Goal: Transaction & Acquisition: Book appointment/travel/reservation

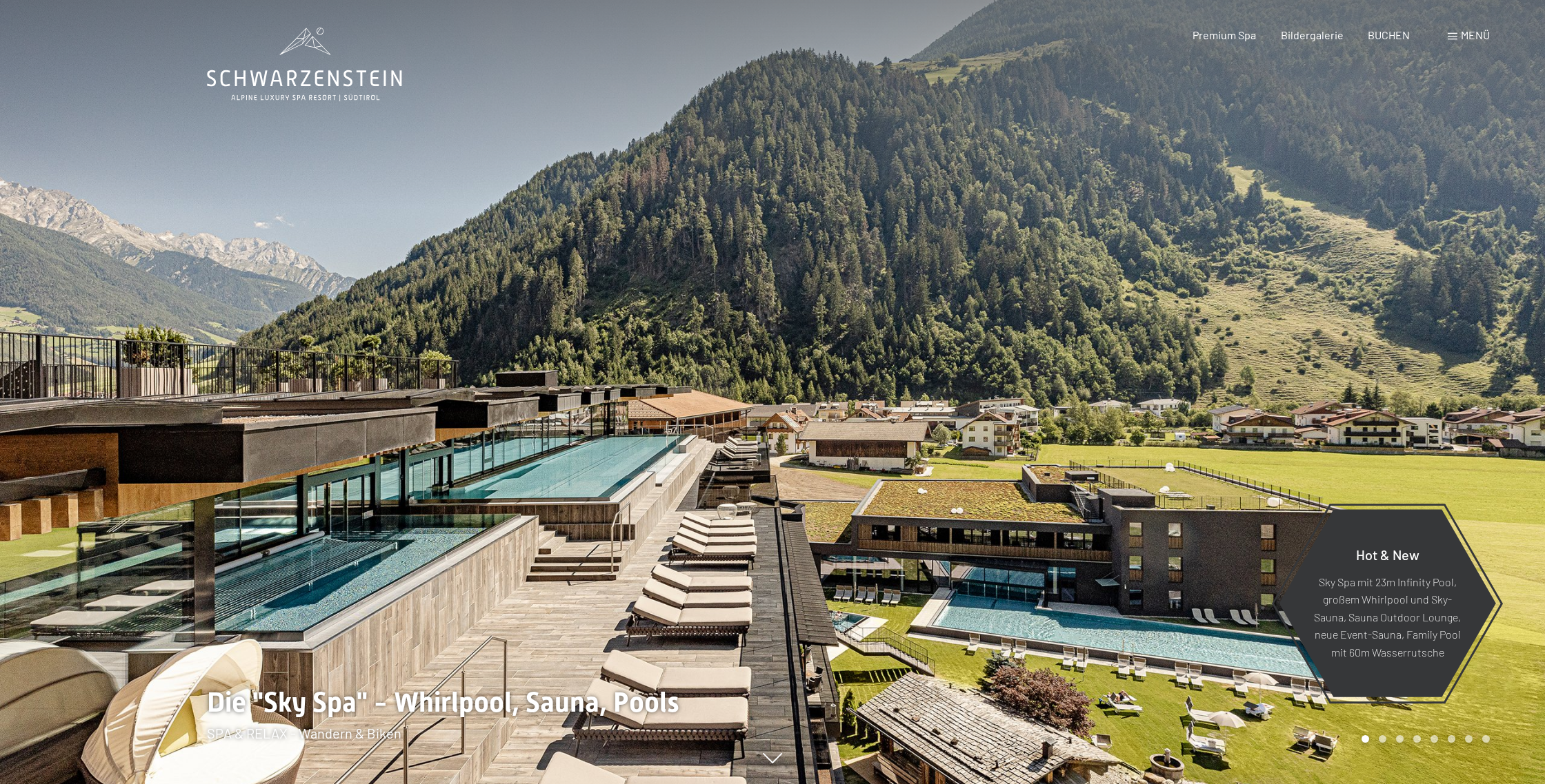
drag, startPoint x: 1043, startPoint y: 459, endPoint x: 845, endPoint y: 433, distance: 199.7
click at [845, 433] on div at bounding box center [1159, 392] width 772 height 784
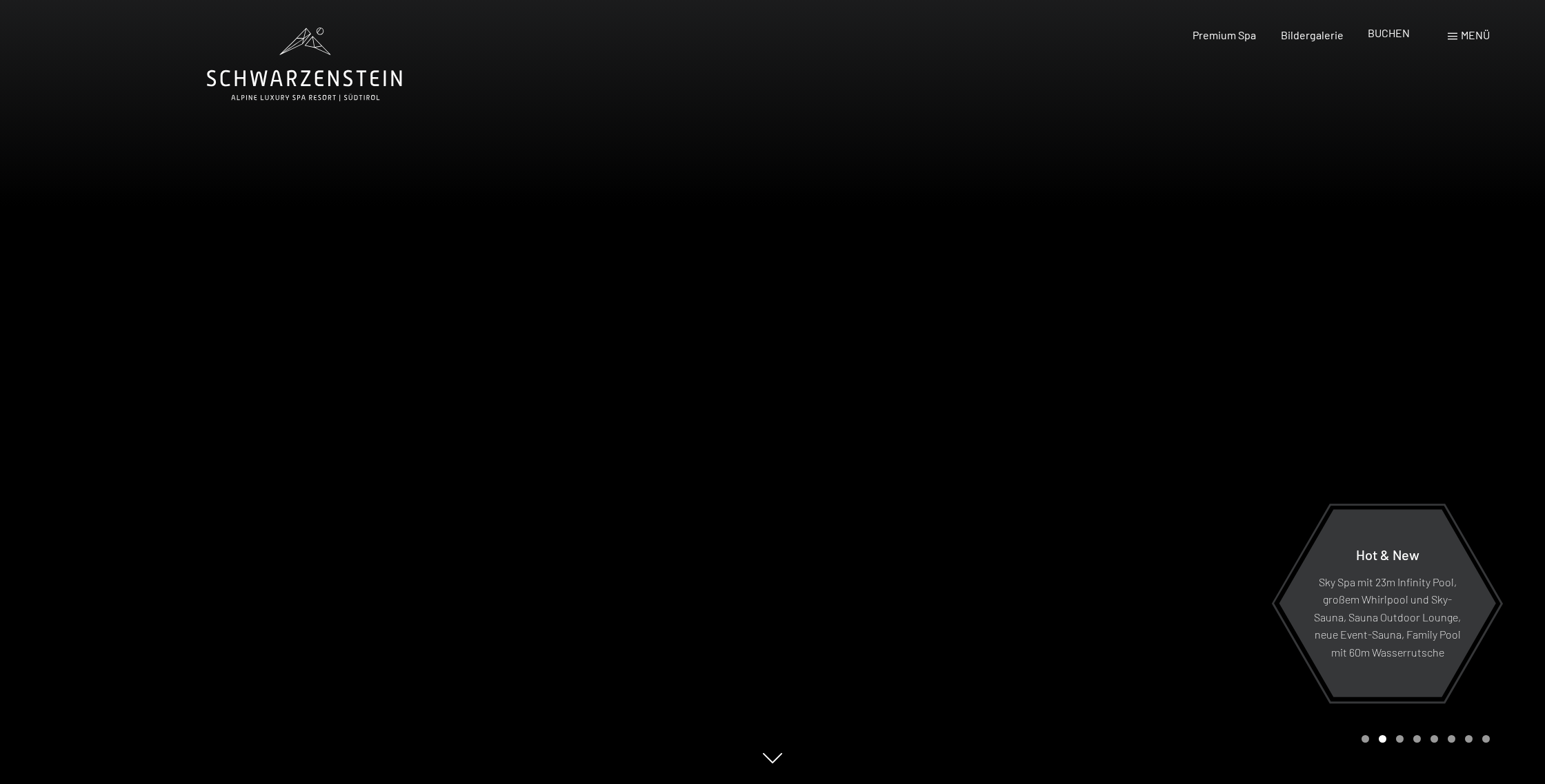
click at [1394, 37] on span "BUCHEN" at bounding box center [1388, 32] width 42 height 13
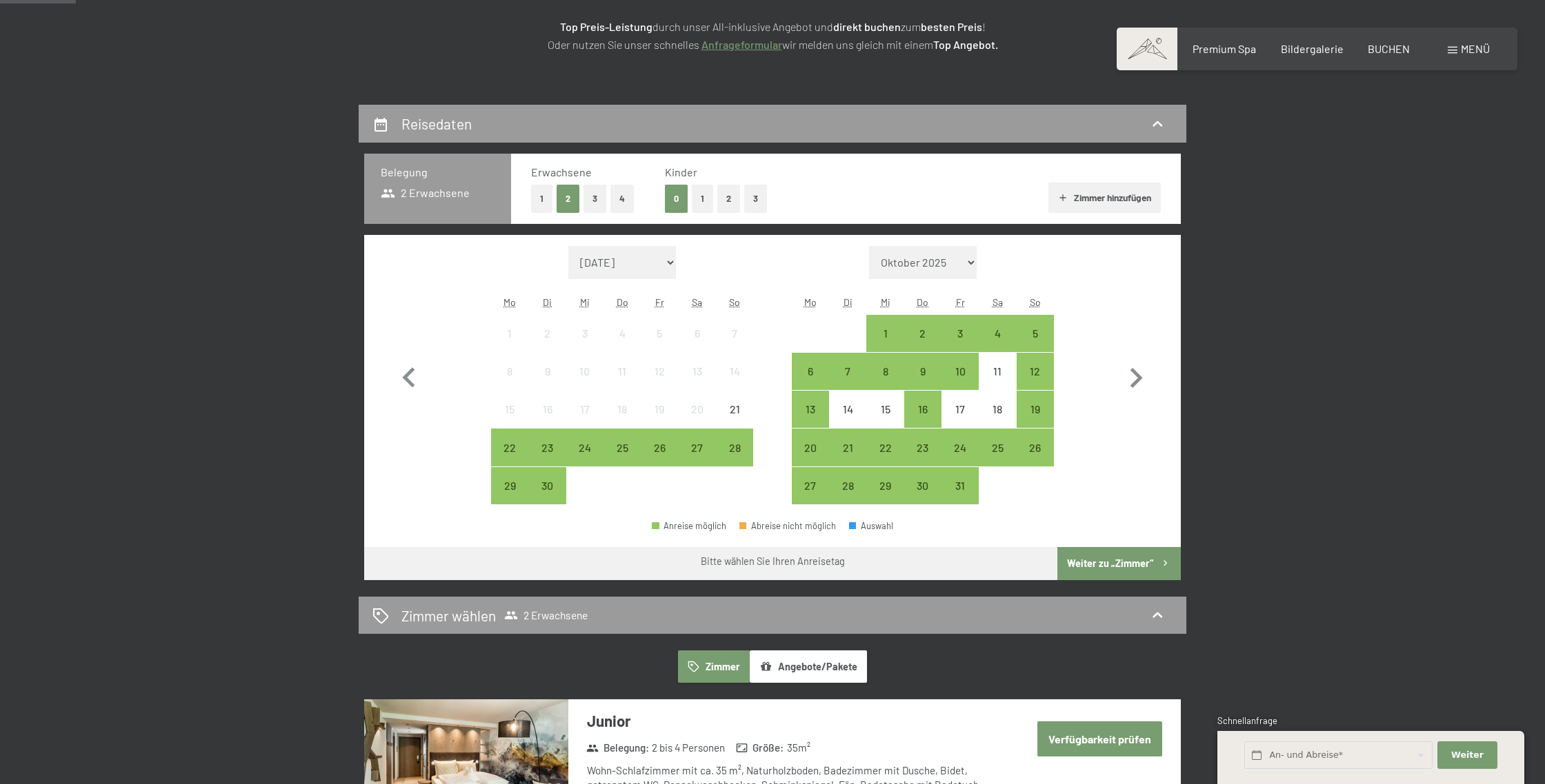
scroll to position [225, 0]
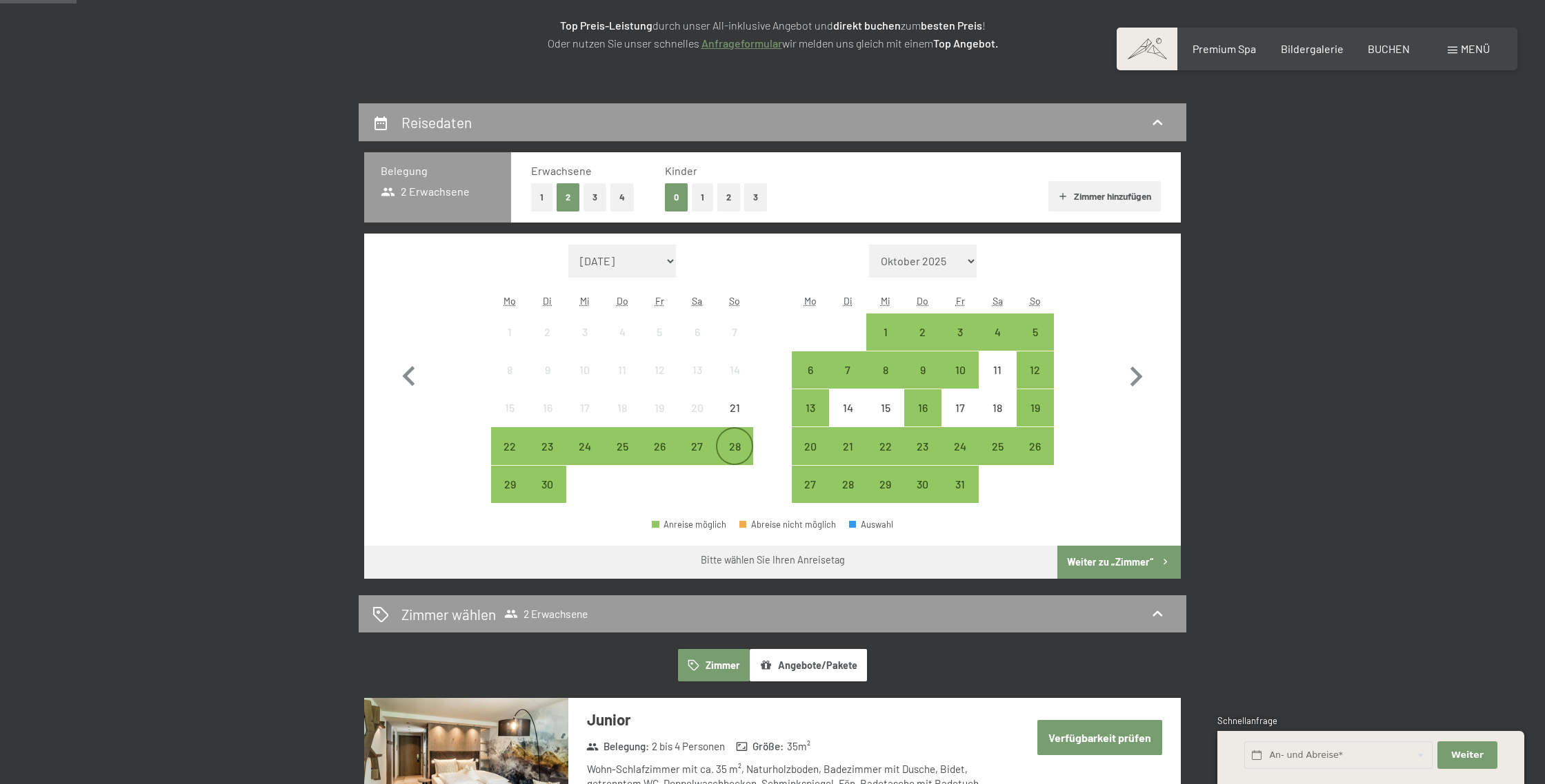
click at [739, 446] on div "28" at bounding box center [734, 458] width 35 height 35
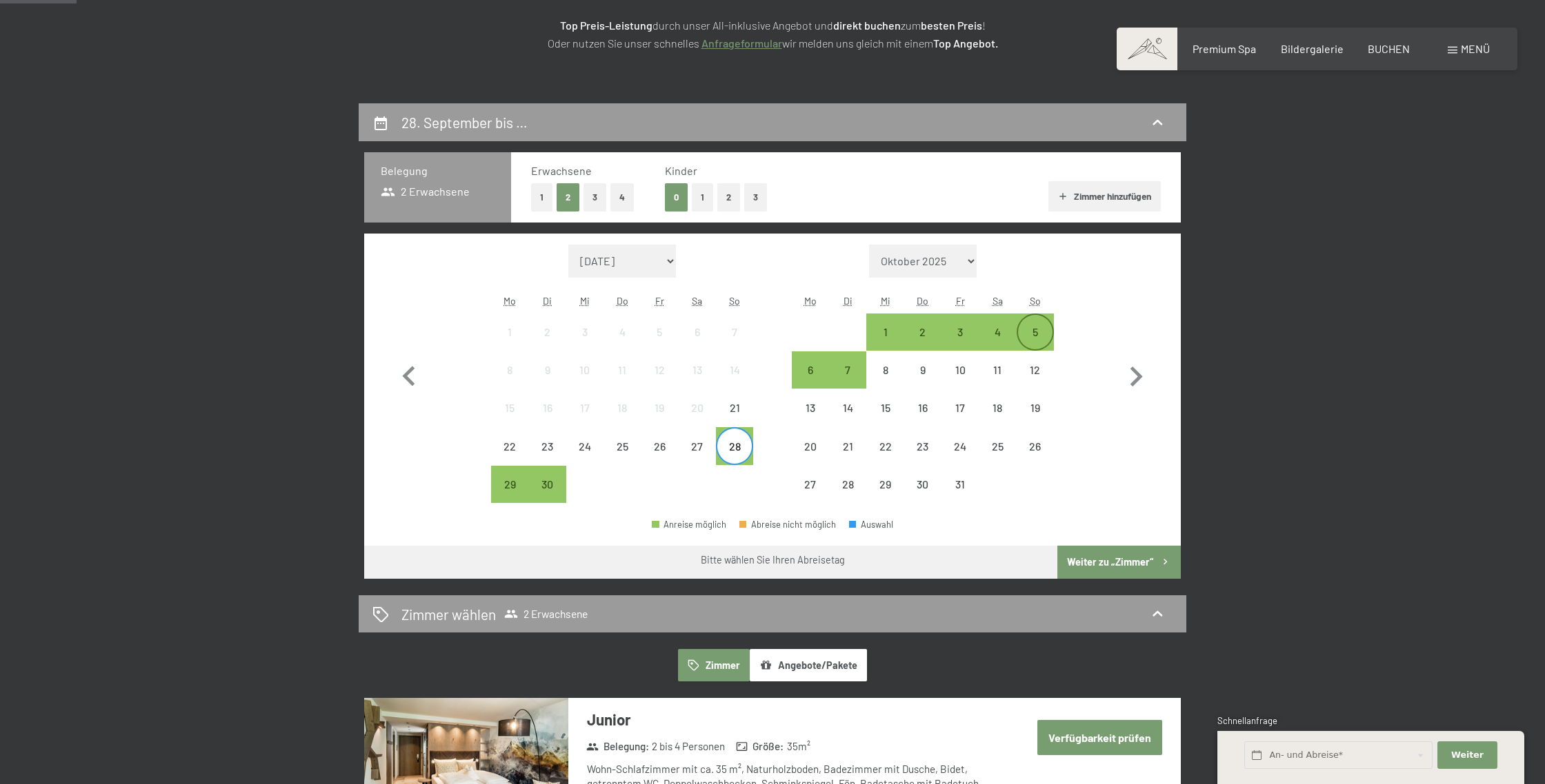
click at [1033, 331] on div "5" at bounding box center [1035, 344] width 35 height 35
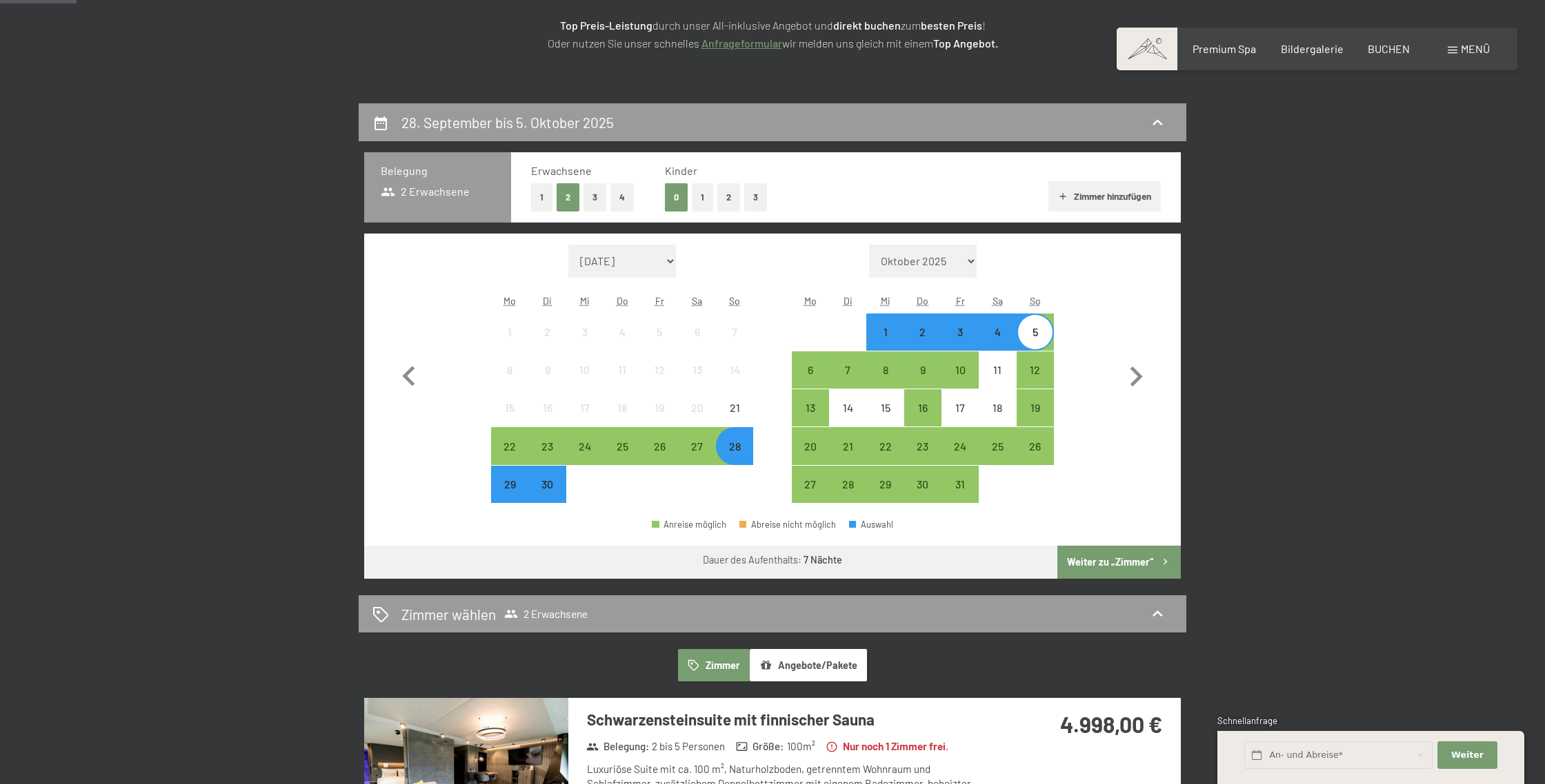
click at [1134, 563] on button "Weiter zu „Zimmer“" at bounding box center [1119, 562] width 123 height 33
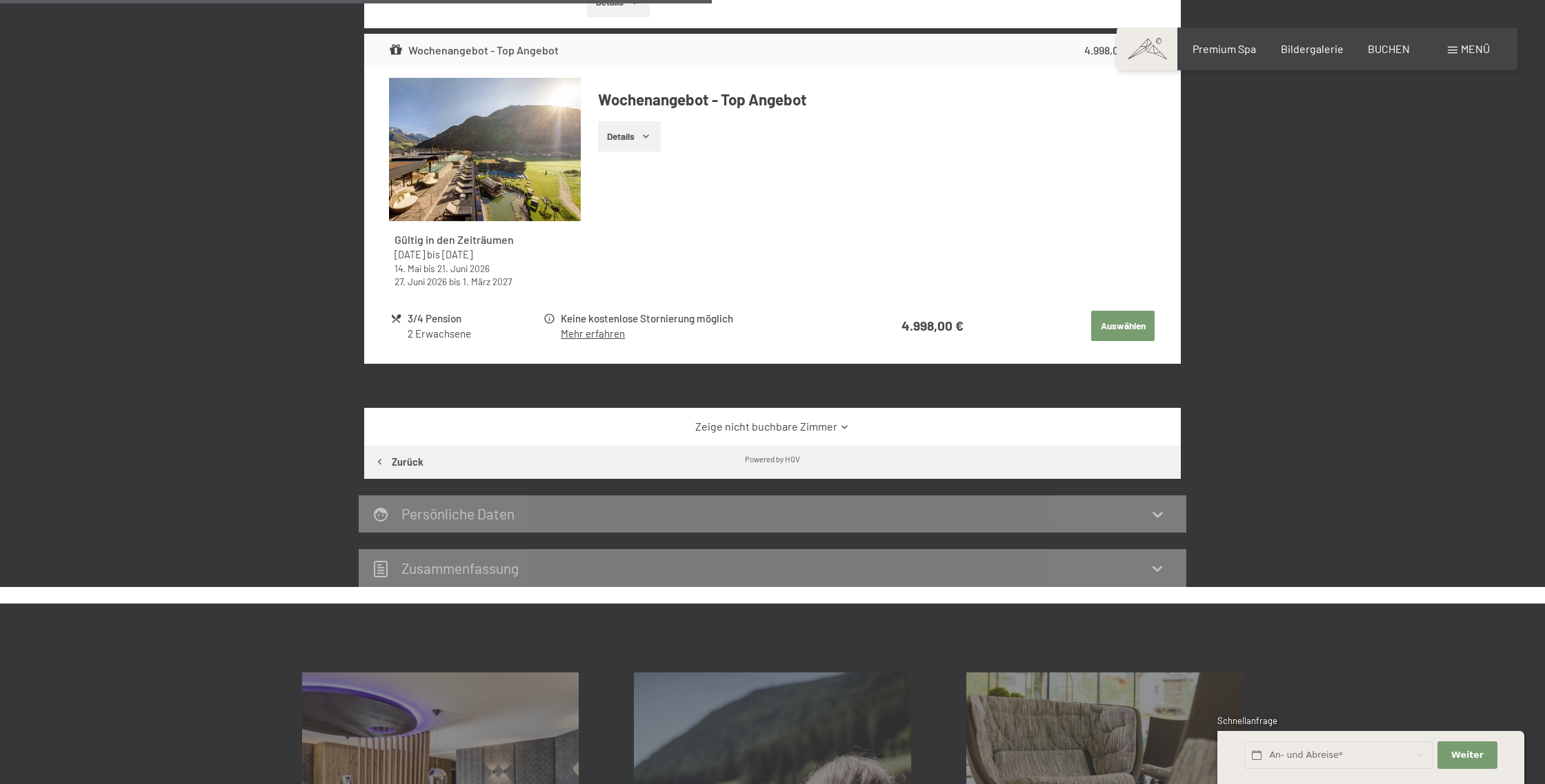
scroll to position [689, 0]
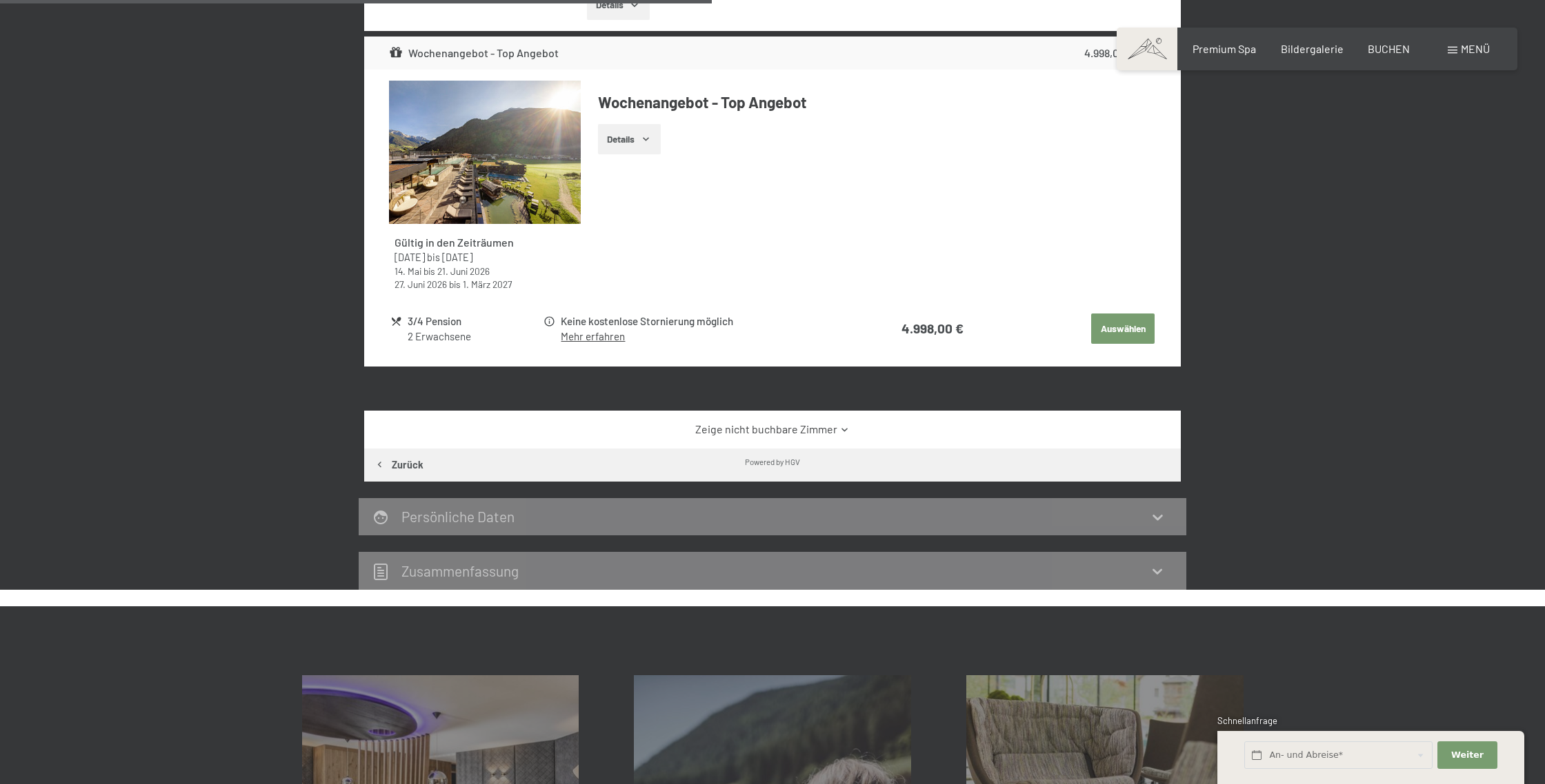
click at [845, 430] on icon at bounding box center [844, 429] width 10 height 10
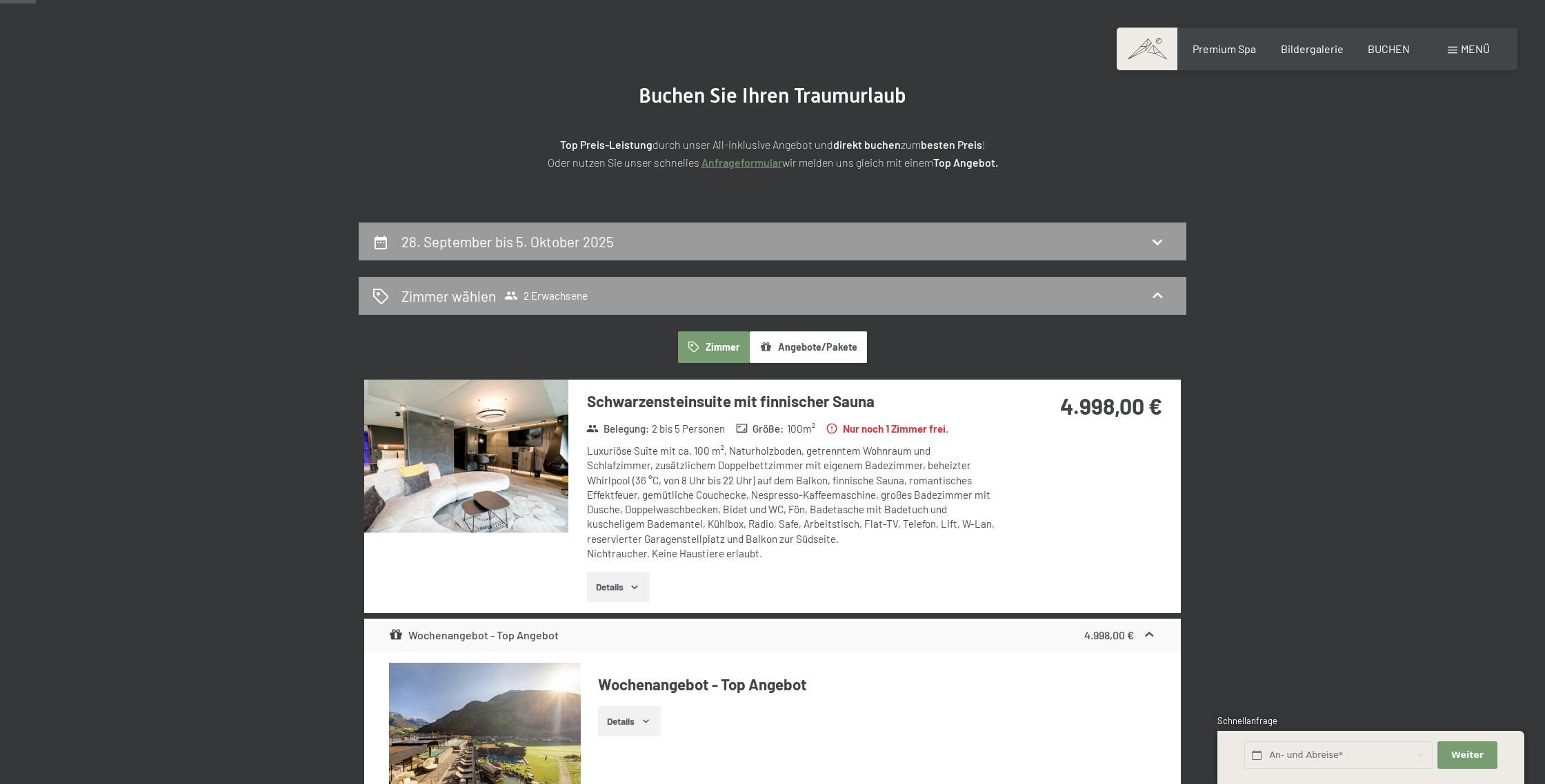
scroll to position [105, 0]
